Goal: Task Accomplishment & Management: Use online tool/utility

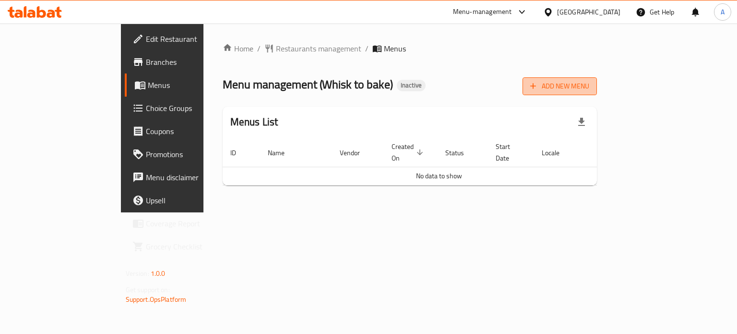
click at [597, 95] on button "Add New Menu" at bounding box center [560, 86] width 74 height 18
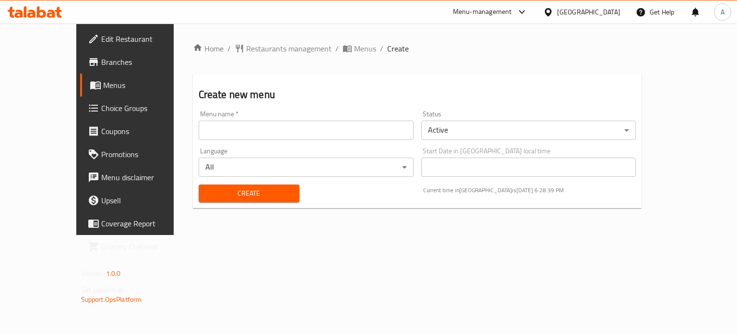
click at [204, 125] on input "text" at bounding box center [306, 129] width 215 height 19
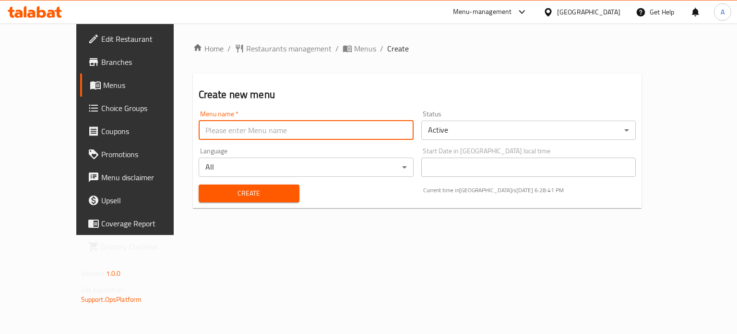
paste input "Whisk to bake"
type input "Whisk to [PERSON_NAME]'s Menu"
click at [221, 188] on span "Create" at bounding box center [248, 193] width 85 height 12
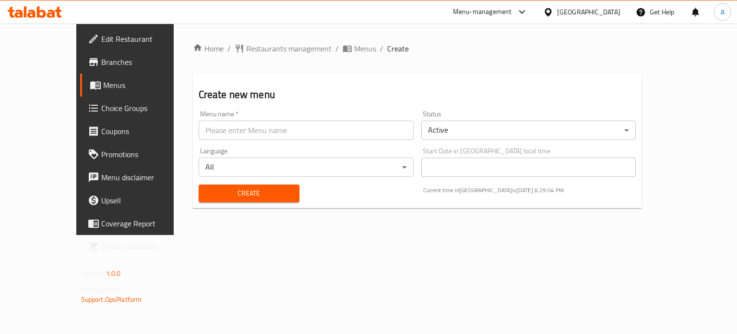
click at [103, 84] on span "Menus" at bounding box center [147, 85] width 89 height 12
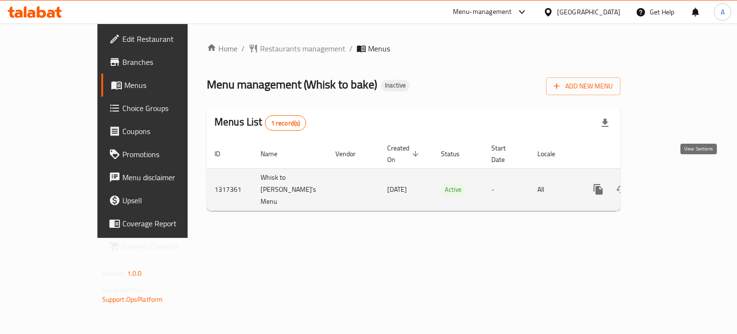
click at [673, 183] on icon "enhanced table" at bounding box center [668, 189] width 12 height 12
